Goal: Use online tool/utility: Utilize a website feature to perform a specific function

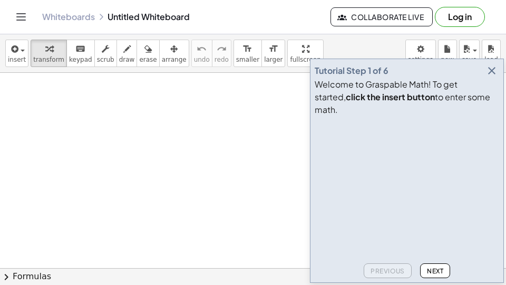
click at [487, 77] on icon "button" at bounding box center [491, 70] width 13 height 13
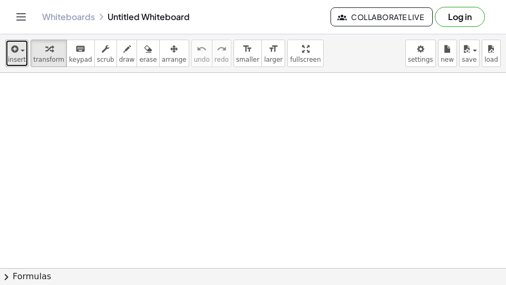
click at [17, 66] on button "insert" at bounding box center [16, 53] width 23 height 27
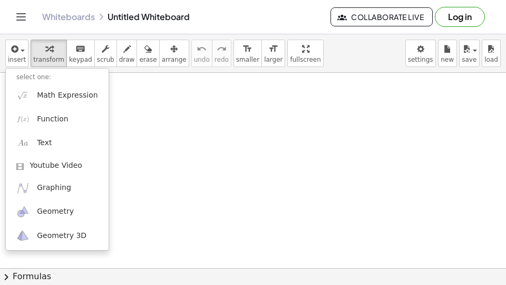
click at [139, 152] on div at bounding box center [253, 142] width 506 height 285
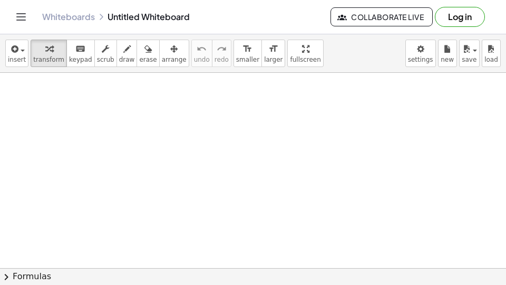
click at [109, 14] on div "Whiteboards Untitled Whiteboard" at bounding box center [186, 17] width 288 height 11
click at [129, 14] on div "Whiteboards Untitled Whiteboard" at bounding box center [186, 17] width 288 height 11
click at [80, 14] on link "Whiteboards" at bounding box center [68, 17] width 53 height 11
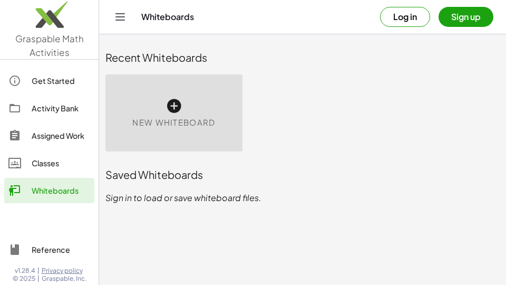
click at [213, 87] on div "New Whiteboard" at bounding box center [173, 112] width 137 height 77
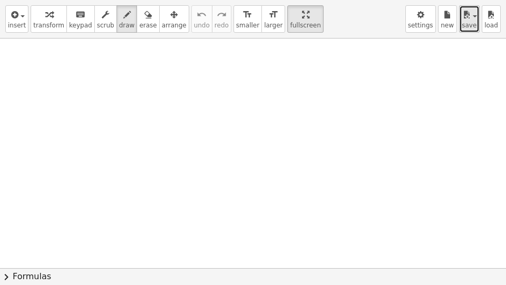
click at [473, 21] on button "save" at bounding box center [469, 18] width 21 height 27
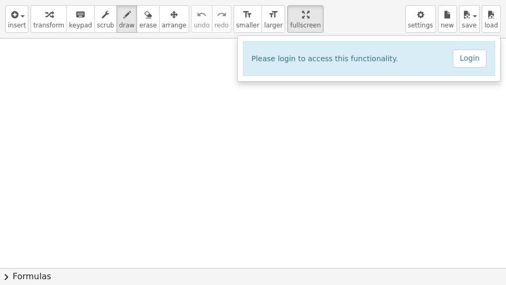
click at [453, 21] on div at bounding box center [253, 142] width 506 height 285
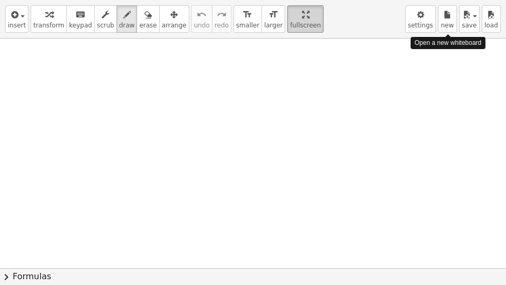
click at [423, 21] on button "settings" at bounding box center [420, 18] width 31 height 27
click at [423, 22] on span "settings" at bounding box center [420, 25] width 25 height 7
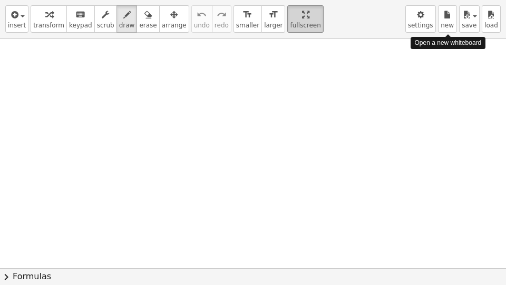
click at [5, 278] on span "chevron_right" at bounding box center [6, 276] width 13 height 13
click at [0, 0] on div "Quadratic Formula + · a · x 2 + · b · x + c = 0 ⇔ x = · ( − b ± 2 √ ( + b 2 − ·…" at bounding box center [0, 0] width 0 height 0
click at [0, 0] on div "Drag one side of a formula onto a highlighted expression on the canvas to apply…" at bounding box center [0, 0] width 0 height 0
click at [73, 29] on button "keyboard keypad" at bounding box center [80, 18] width 28 height 27
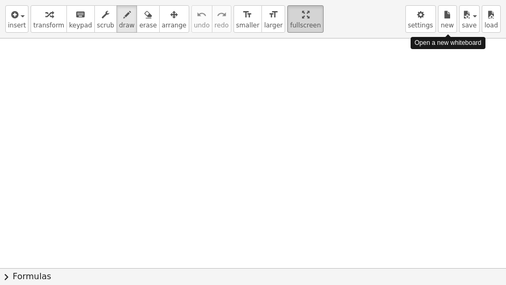
click at [75, 8] on icon "keyboard" at bounding box center [80, 14] width 10 height 13
click at [73, 26] on span "keypad" at bounding box center [80, 25] width 23 height 7
click at [169, 26] on span "arrange" at bounding box center [174, 25] width 25 height 7
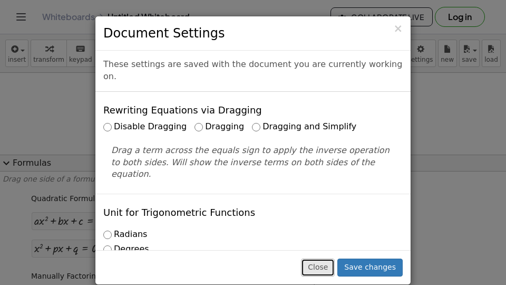
click at [322, 267] on button "Close" at bounding box center [318, 267] width 34 height 18
